Goal: Information Seeking & Learning: Learn about a topic

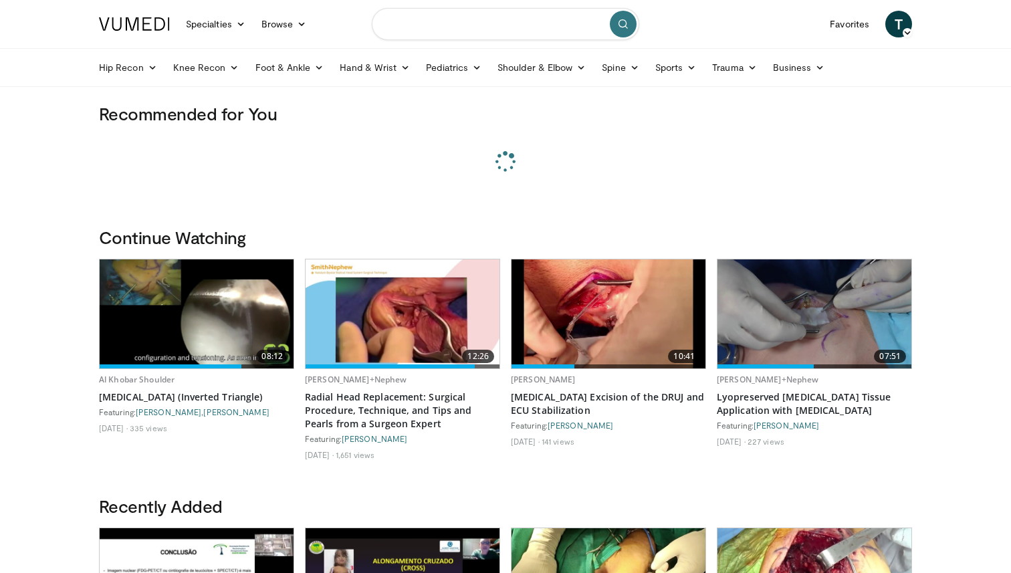
click at [482, 23] on input "Search topics, interventions" at bounding box center [506, 24] width 268 height 32
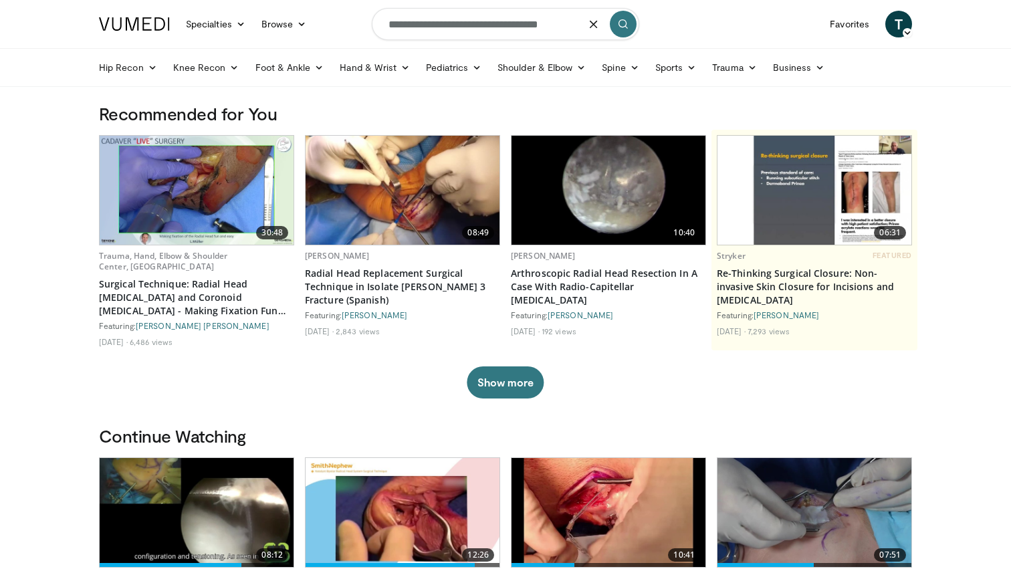
type input "**********"
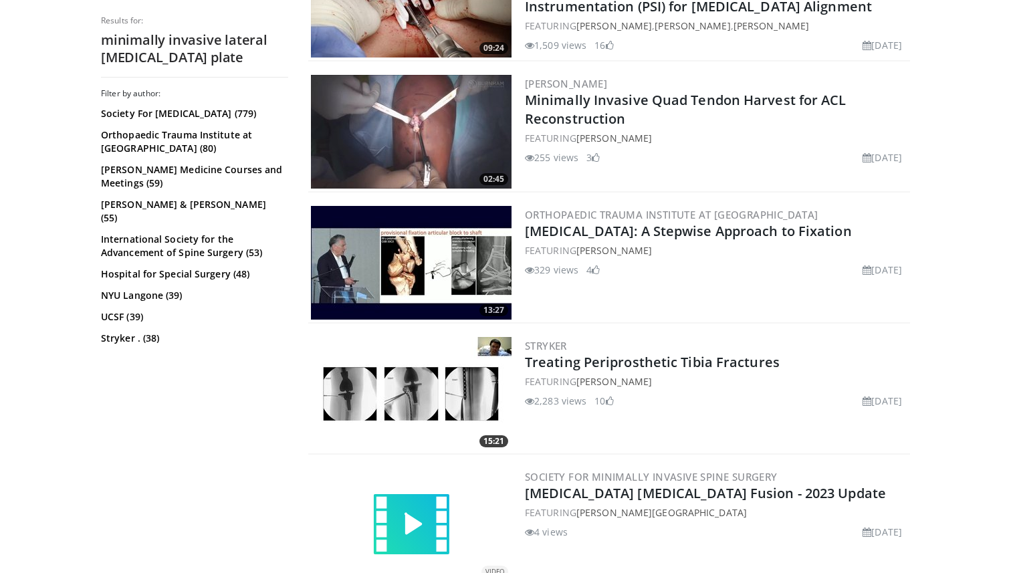
scroll to position [1383, 0]
